Goal: Task Accomplishment & Management: Manage account settings

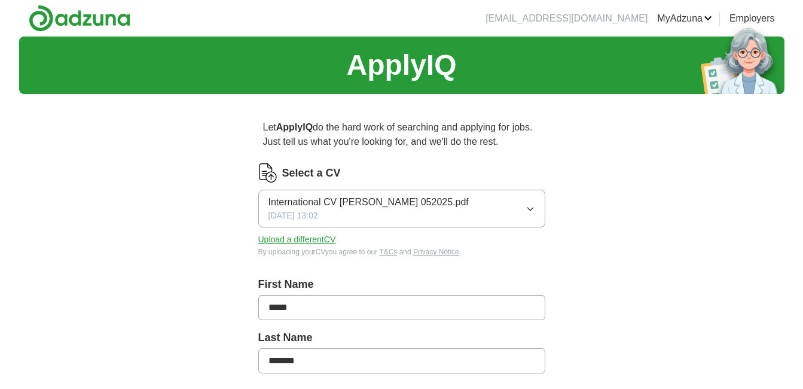
click at [301, 240] on button "Upload a different CV" at bounding box center [297, 239] width 78 height 13
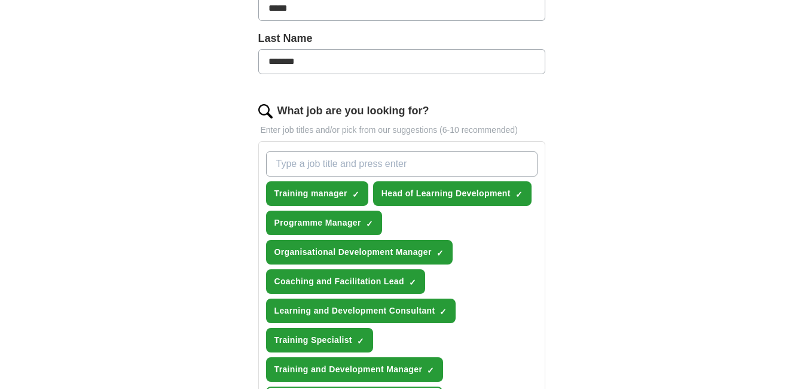
scroll to position [359, 0]
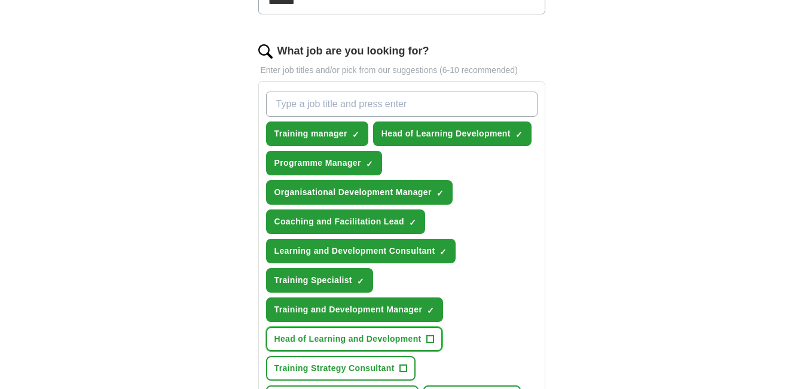
click at [435, 337] on button "Head of Learning and Development +" at bounding box center [354, 339] width 176 height 25
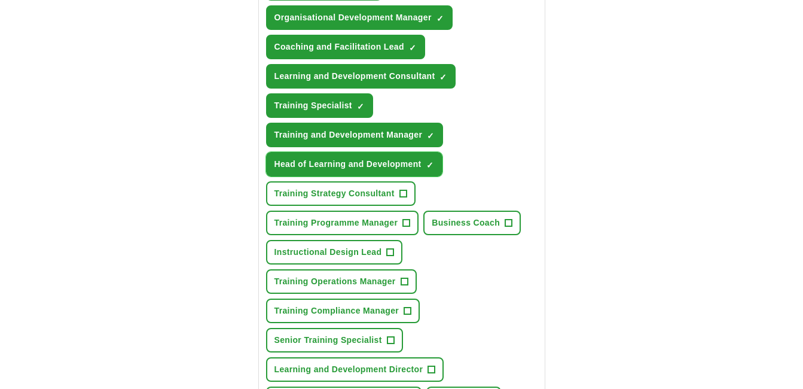
scroll to position [538, 0]
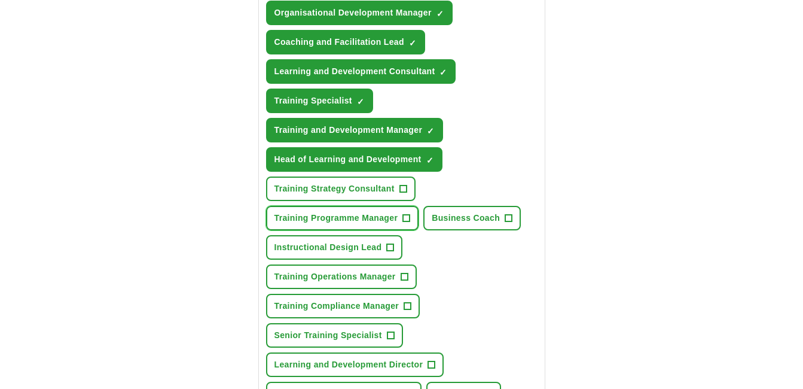
click at [407, 217] on span "+" at bounding box center [406, 219] width 7 height 10
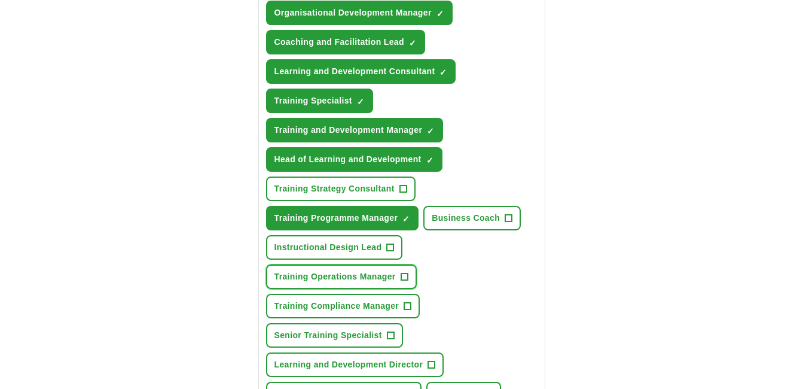
click at [404, 277] on span "+" at bounding box center [404, 277] width 7 height 10
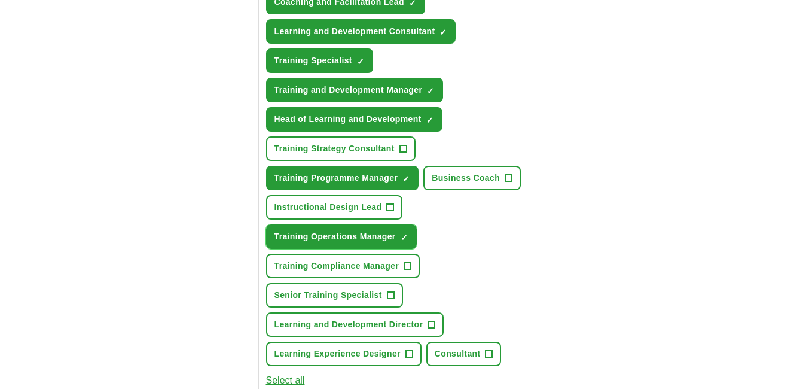
scroll to position [598, 0]
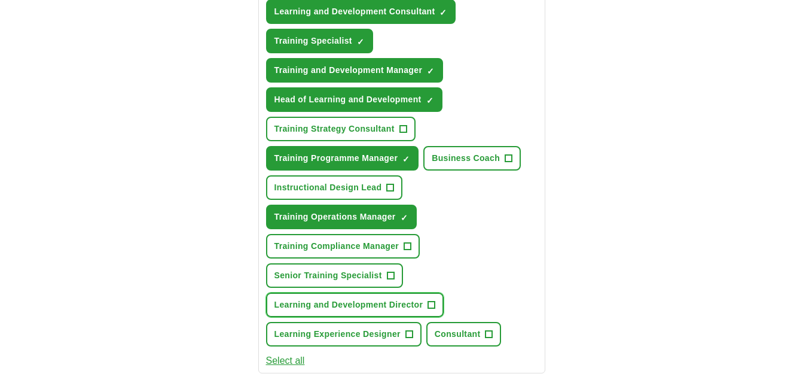
click at [434, 303] on span "+" at bounding box center [431, 305] width 7 height 10
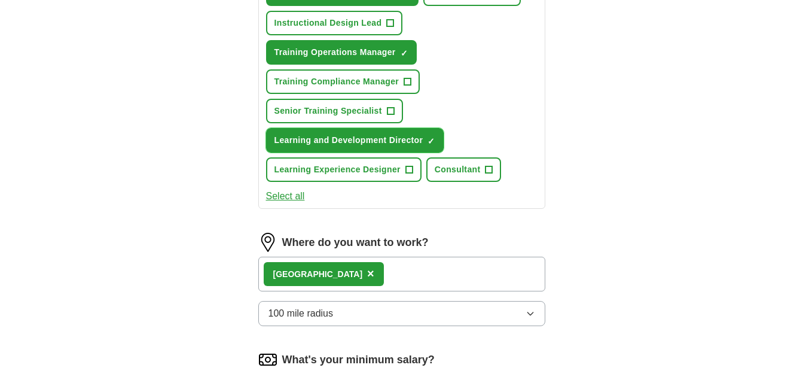
scroll to position [837, 0]
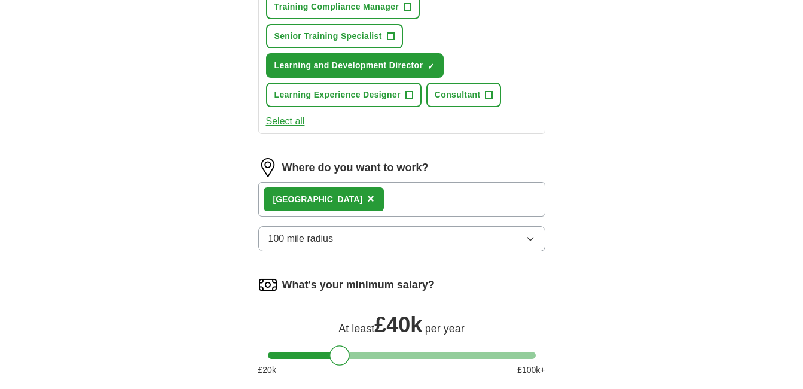
click at [526, 236] on icon "button" at bounding box center [531, 239] width 10 height 10
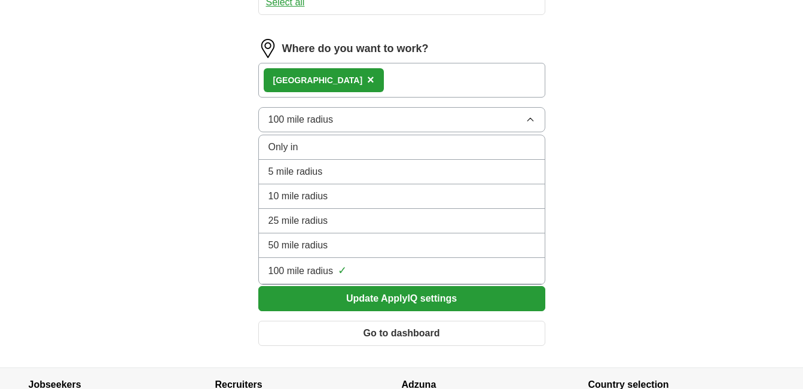
scroll to position [957, 0]
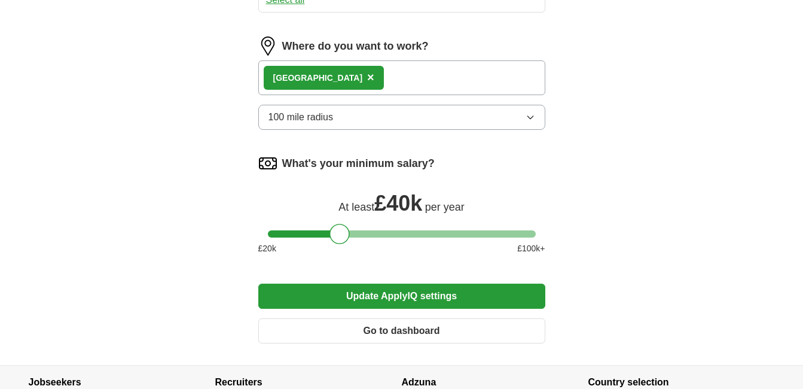
scroll to position [1017, 0]
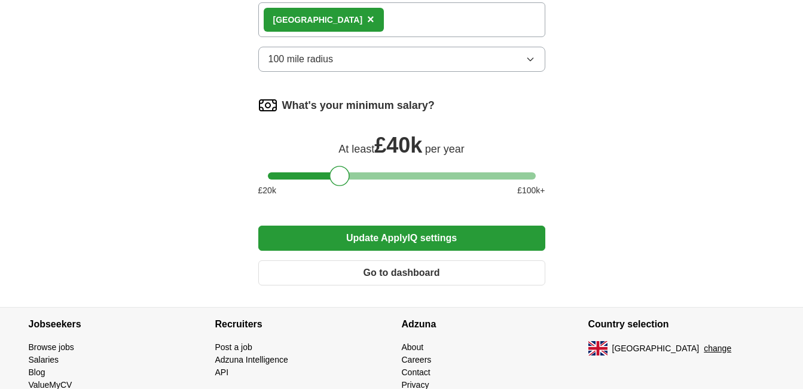
click at [417, 240] on button "Update ApplyIQ settings" at bounding box center [401, 237] width 287 height 25
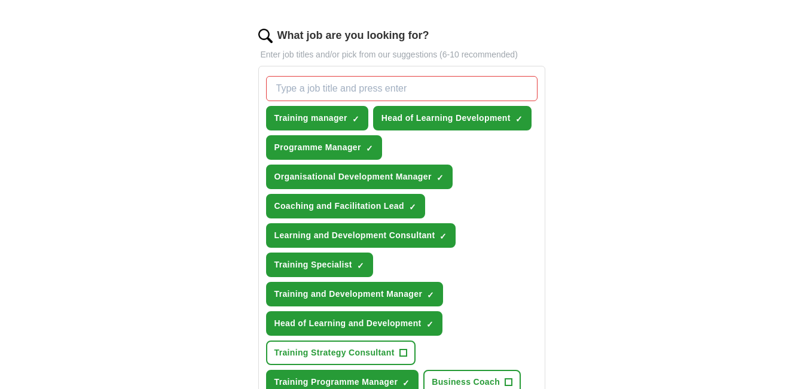
scroll to position [373, 0]
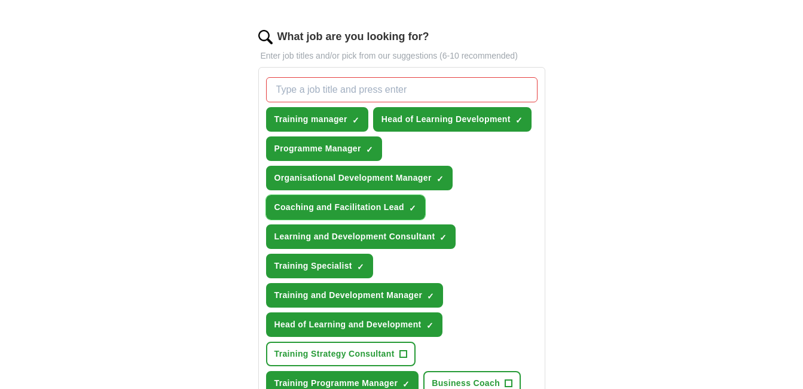
click at [0, 0] on span "×" at bounding box center [0, 0] width 0 height 0
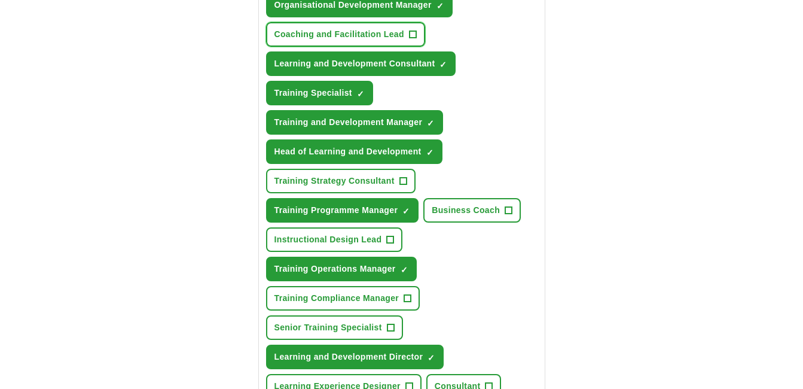
scroll to position [553, 0]
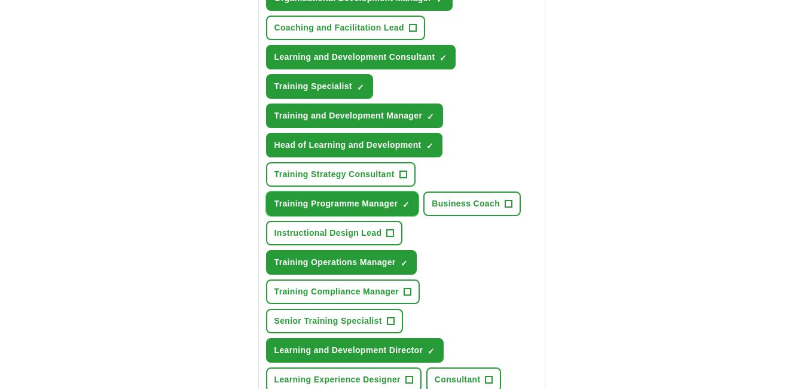
click at [0, 0] on span "×" at bounding box center [0, 0] width 0 height 0
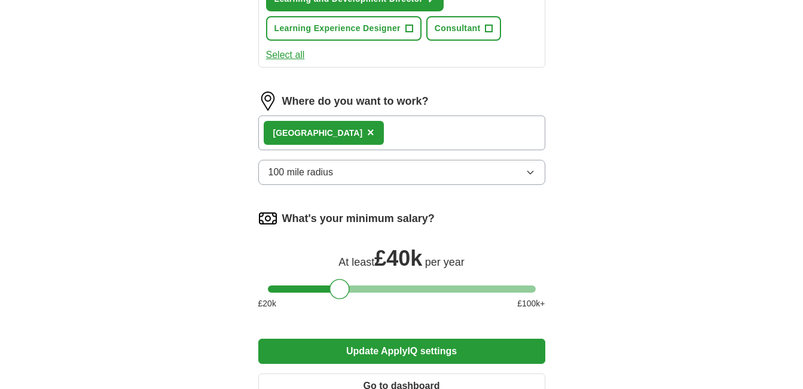
scroll to position [911, 0]
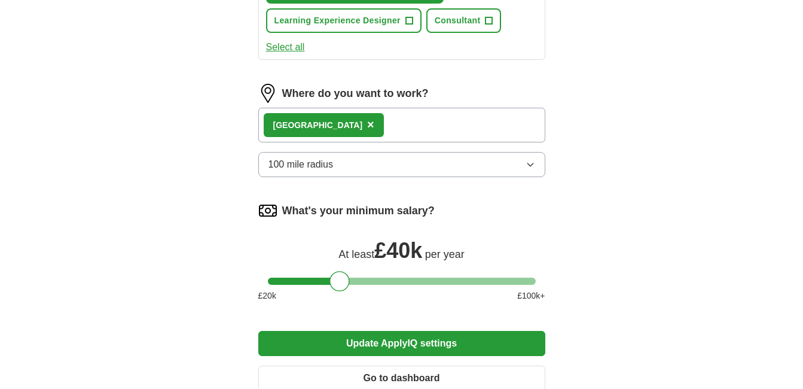
click at [390, 345] on button "Update ApplyIQ settings" at bounding box center [401, 343] width 287 height 25
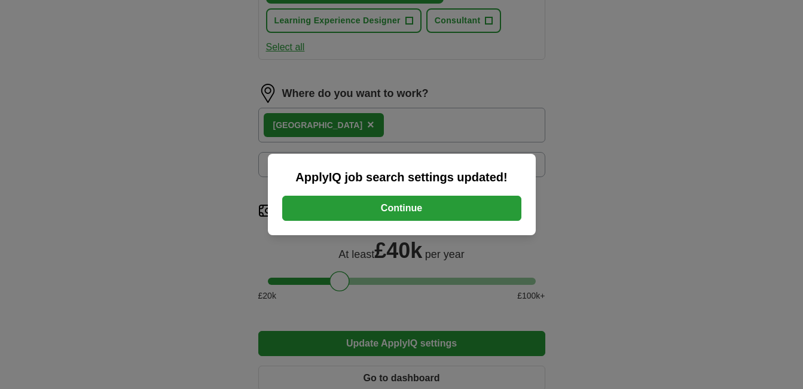
click at [392, 206] on button "Continue" at bounding box center [401, 208] width 239 height 25
